Goal: Task Accomplishment & Management: Manage account settings

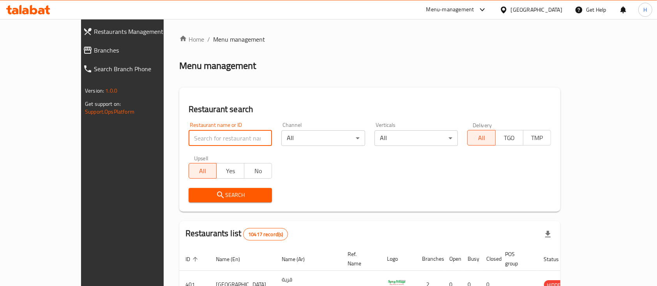
click at [235, 135] on input "search" at bounding box center [231, 139] width 84 height 16
paste input "Patties"
type input "Patties"
click button "Search" at bounding box center [231, 195] width 84 height 14
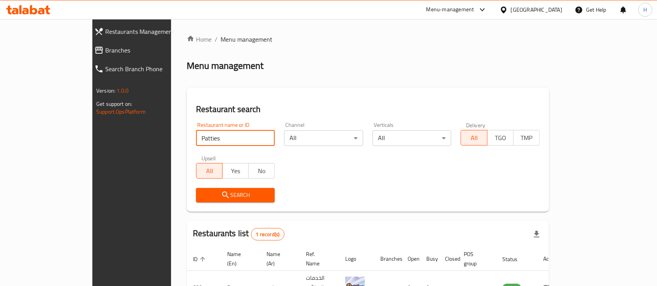
scroll to position [46, 0]
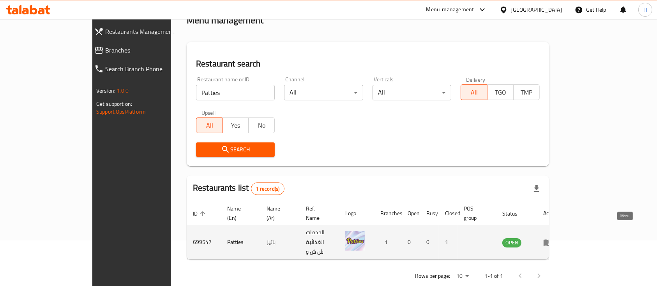
click at [552, 240] on icon "enhanced table" at bounding box center [548, 243] width 9 height 7
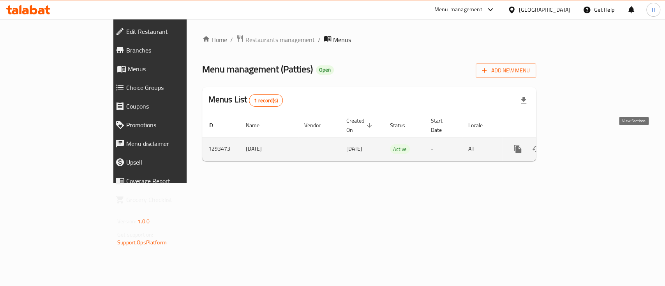
click at [579, 145] on icon "enhanced table" at bounding box center [573, 149] width 9 height 9
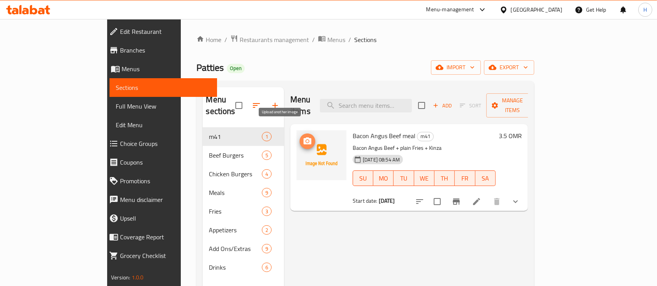
click at [303, 137] on icon "upload picture" at bounding box center [307, 141] width 9 height 9
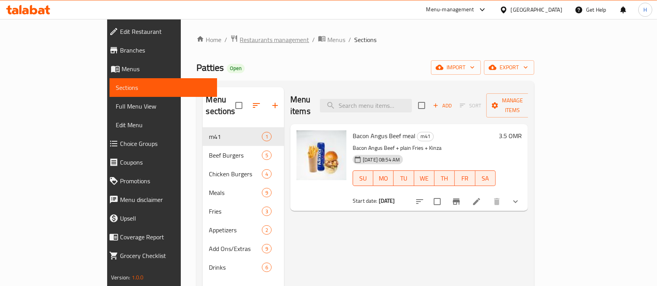
click at [240, 35] on span "Restaurants management" at bounding box center [274, 39] width 69 height 9
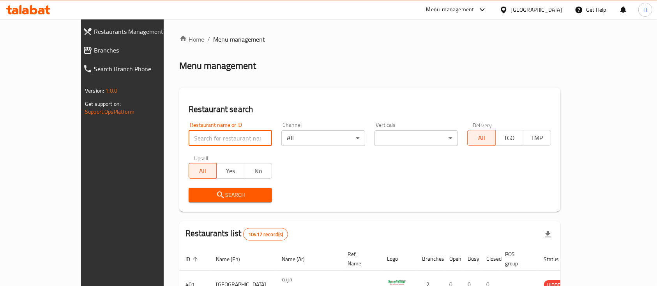
click at [212, 136] on input "search" at bounding box center [231, 139] width 84 height 16
paste input "[DEMOGRAPHIC_DATA] inn"
type input "[DEMOGRAPHIC_DATA] inn"
click button "Search" at bounding box center [231, 195] width 84 height 14
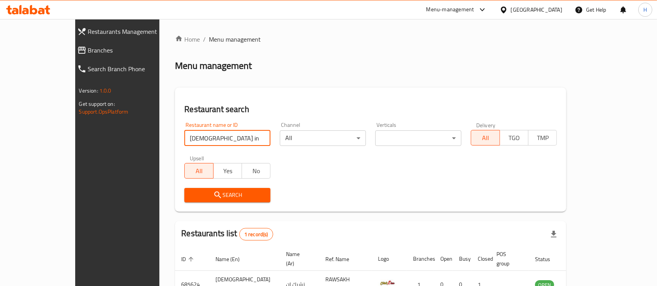
scroll to position [46, 0]
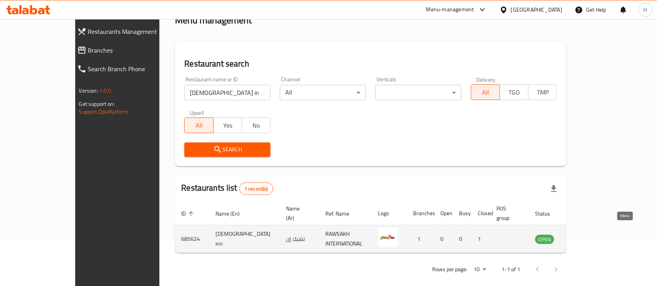
click at [585, 235] on icon "enhanced table" at bounding box center [580, 239] width 9 height 9
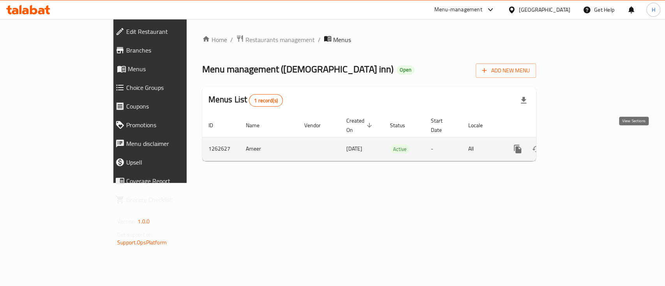
click at [579, 145] on icon "enhanced table" at bounding box center [573, 149] width 9 height 9
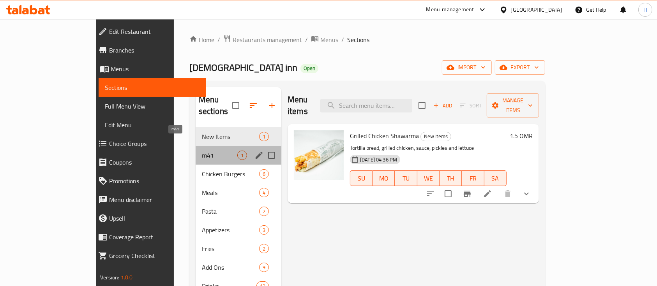
click at [202, 151] on span "m41" at bounding box center [219, 155] width 35 height 9
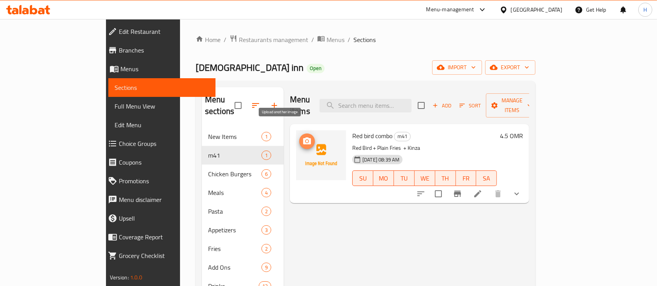
click at [303, 138] on icon "upload picture" at bounding box center [307, 141] width 8 height 7
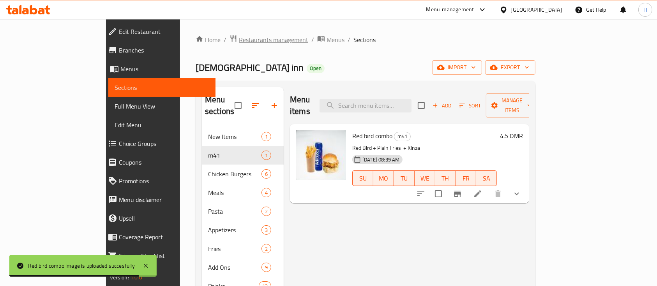
click at [239, 39] on span "Restaurants management" at bounding box center [273, 39] width 69 height 9
